Goal: Find specific page/section: Find specific page/section

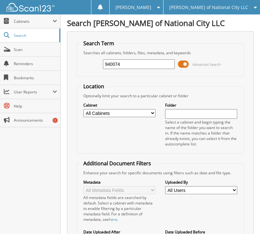
type input "940074"
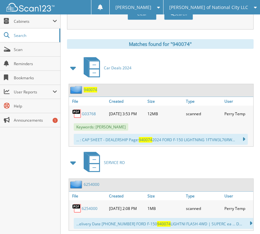
scroll to position [271, 0]
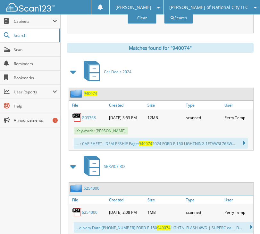
click at [91, 115] on link "G03768" at bounding box center [89, 117] width 14 height 5
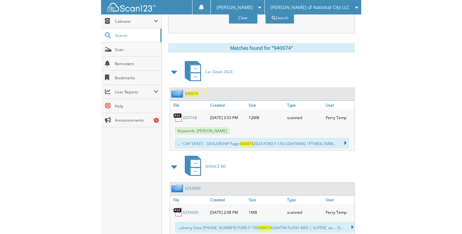
scroll to position [260, 0]
